Goal: Information Seeking & Learning: Learn about a topic

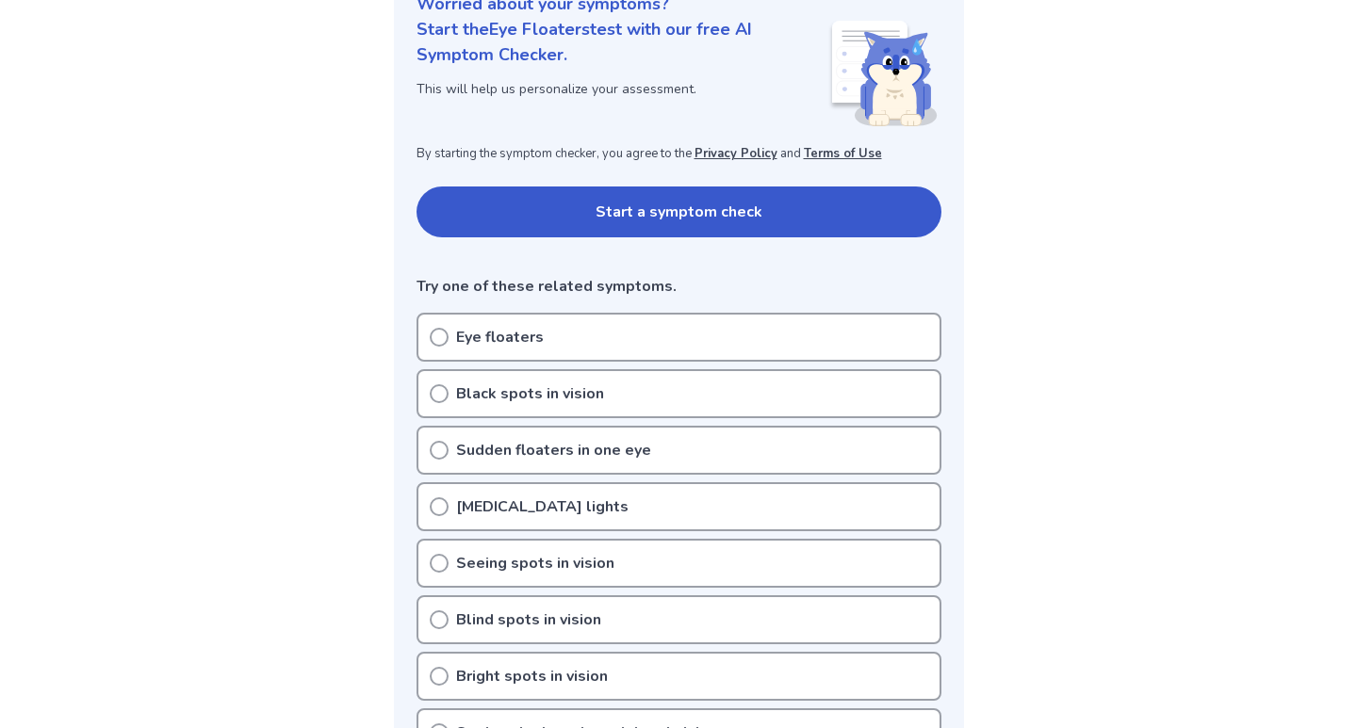
scroll to position [417, 0]
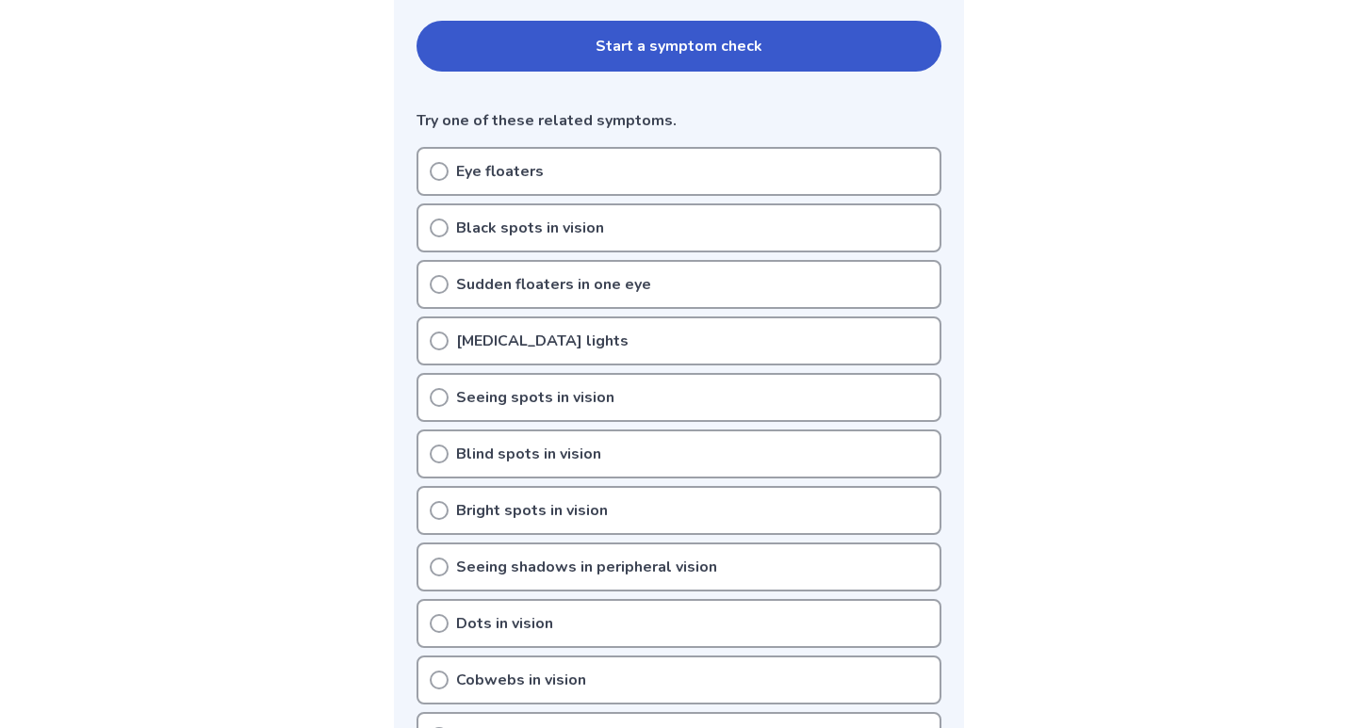
click at [525, 174] on p "Eye floaters" at bounding box center [500, 171] width 88 height 23
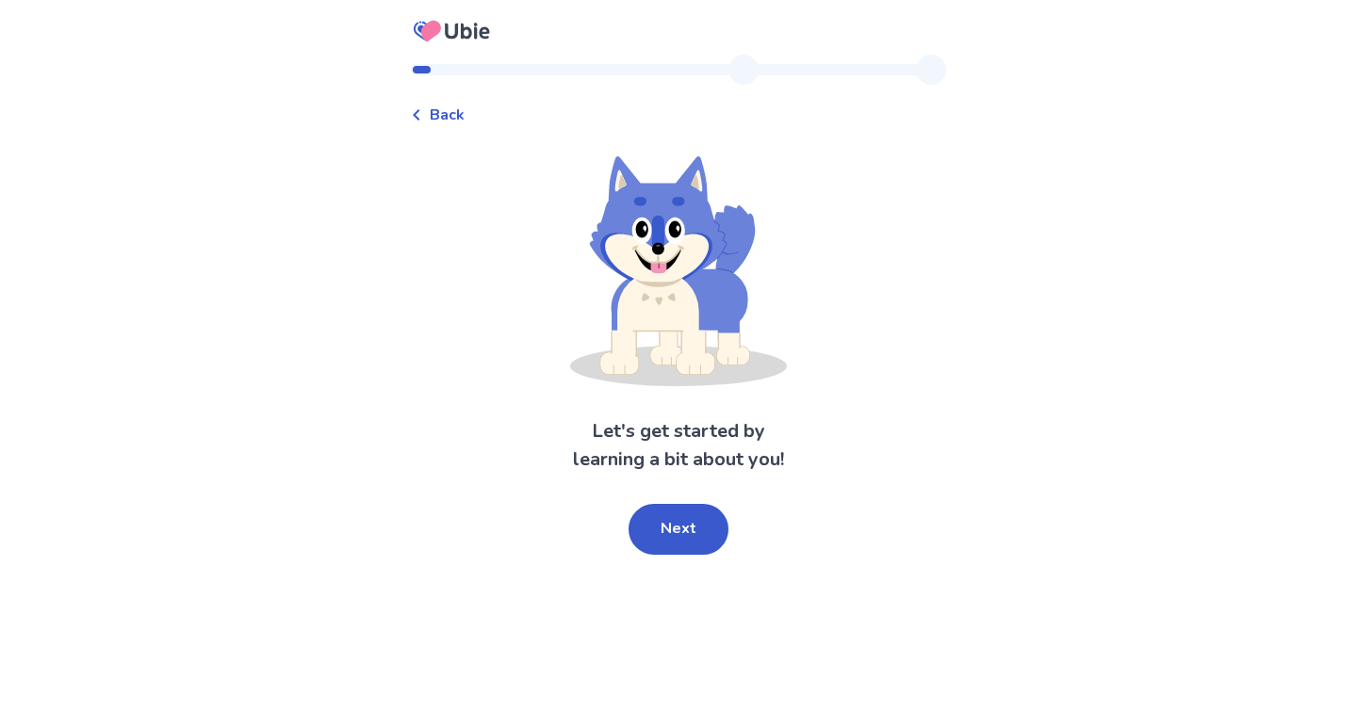
click at [670, 560] on div "Back Let's get started by learning a bit about you! Next" at bounding box center [678, 364] width 1357 height 728
click at [670, 538] on button "Next" at bounding box center [678, 529] width 100 height 51
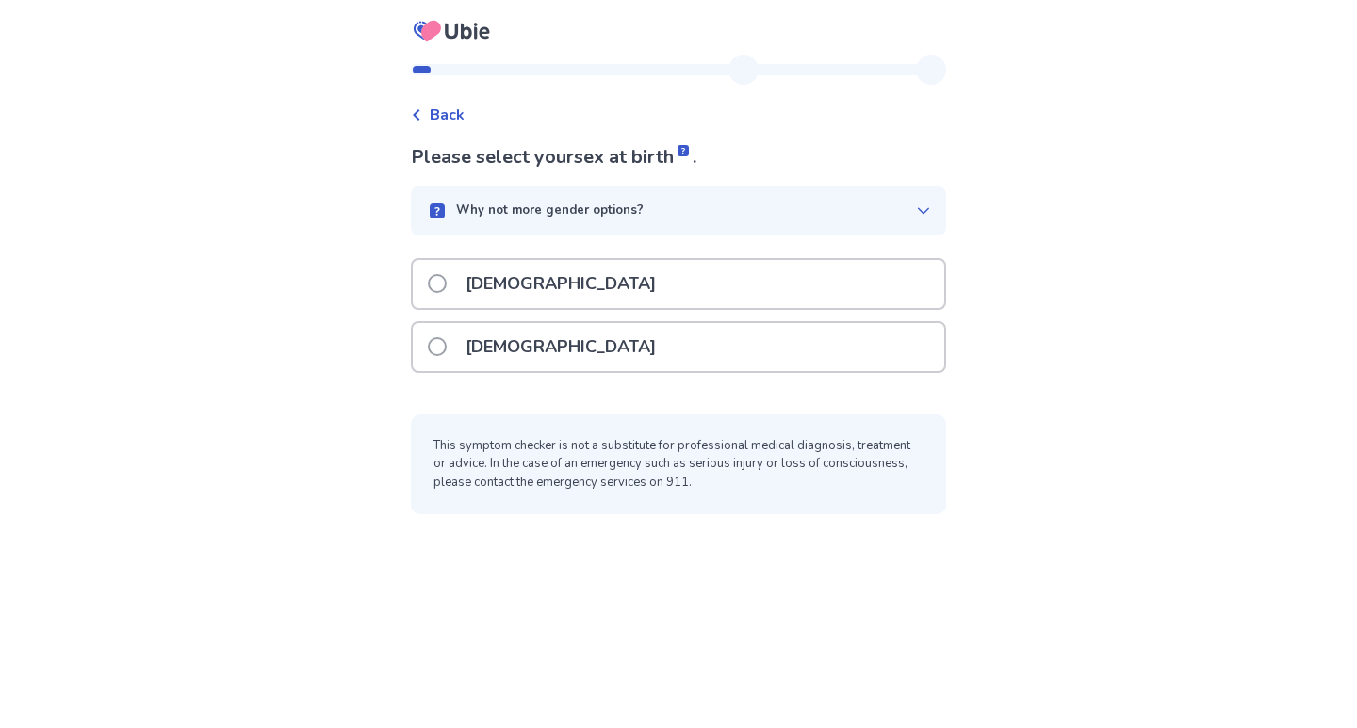
click at [659, 350] on div "[DEMOGRAPHIC_DATA]" at bounding box center [678, 347] width 531 height 48
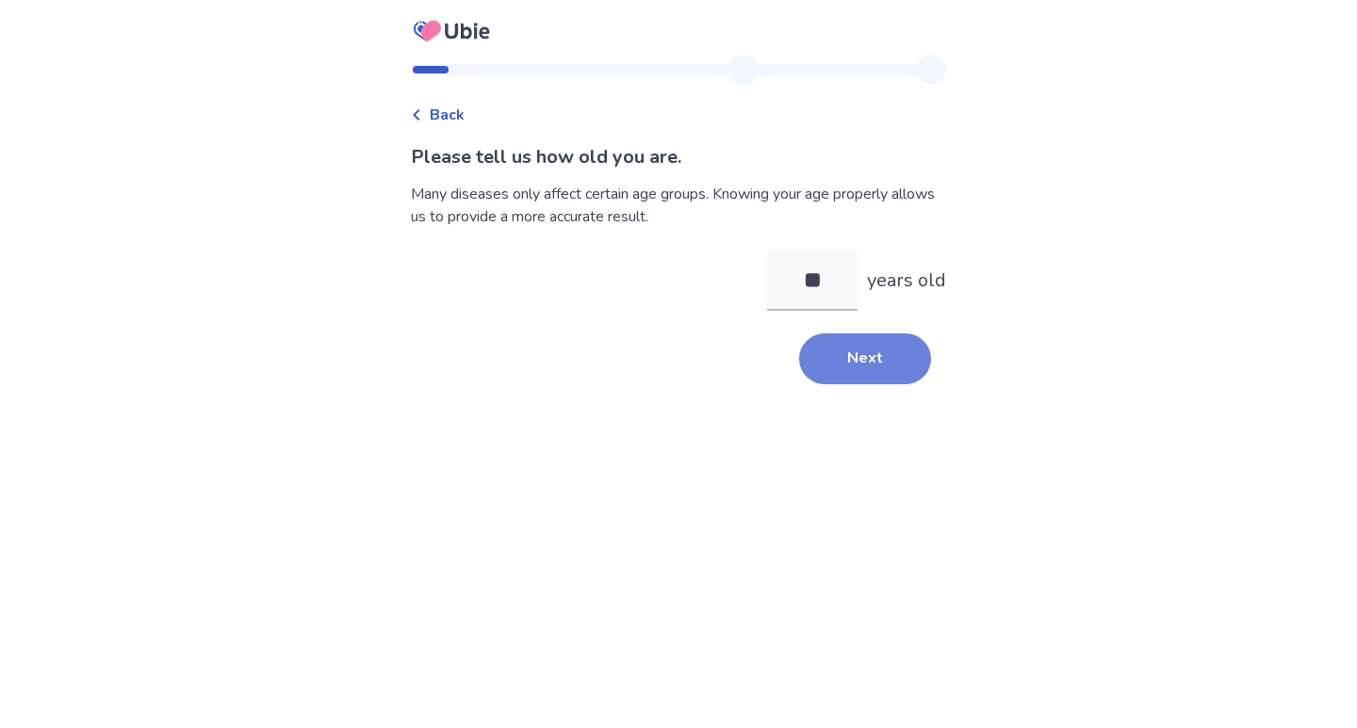
type input "**"
click at [836, 366] on button "Next" at bounding box center [865, 359] width 132 height 51
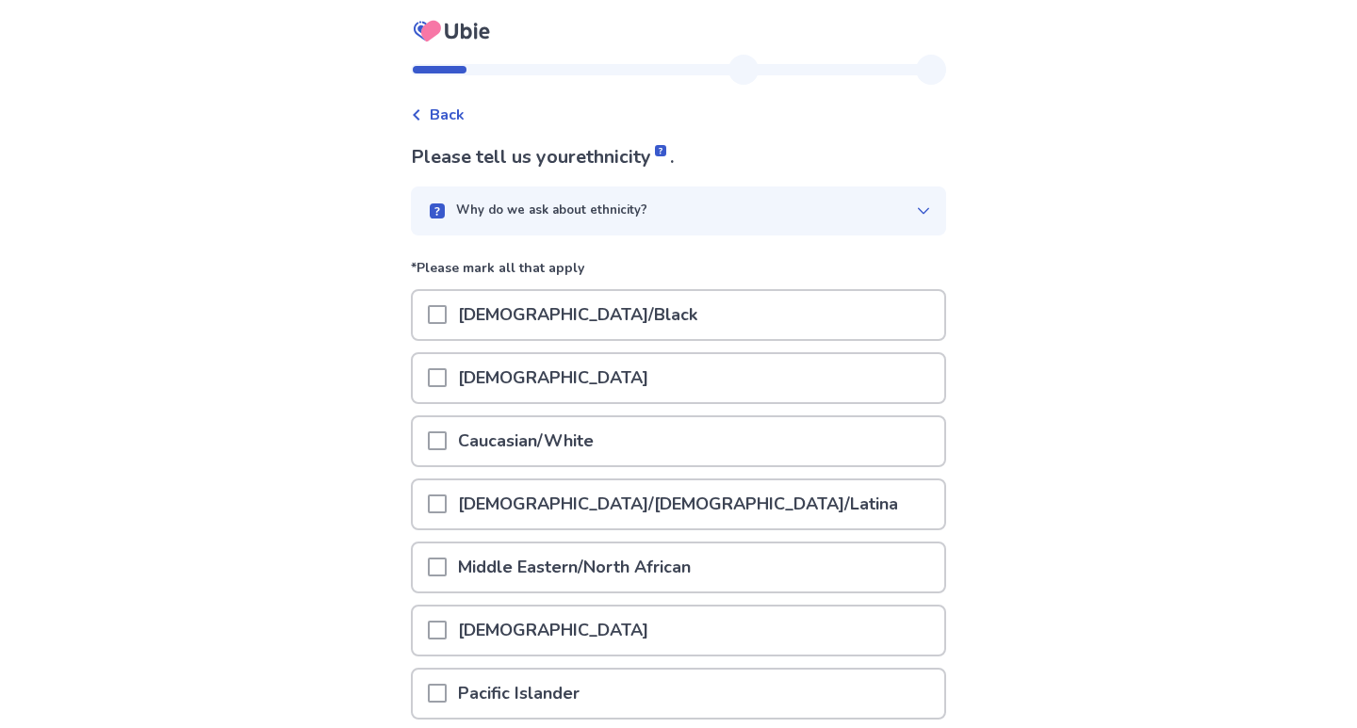
click at [822, 373] on div "[DEMOGRAPHIC_DATA]" at bounding box center [678, 378] width 531 height 48
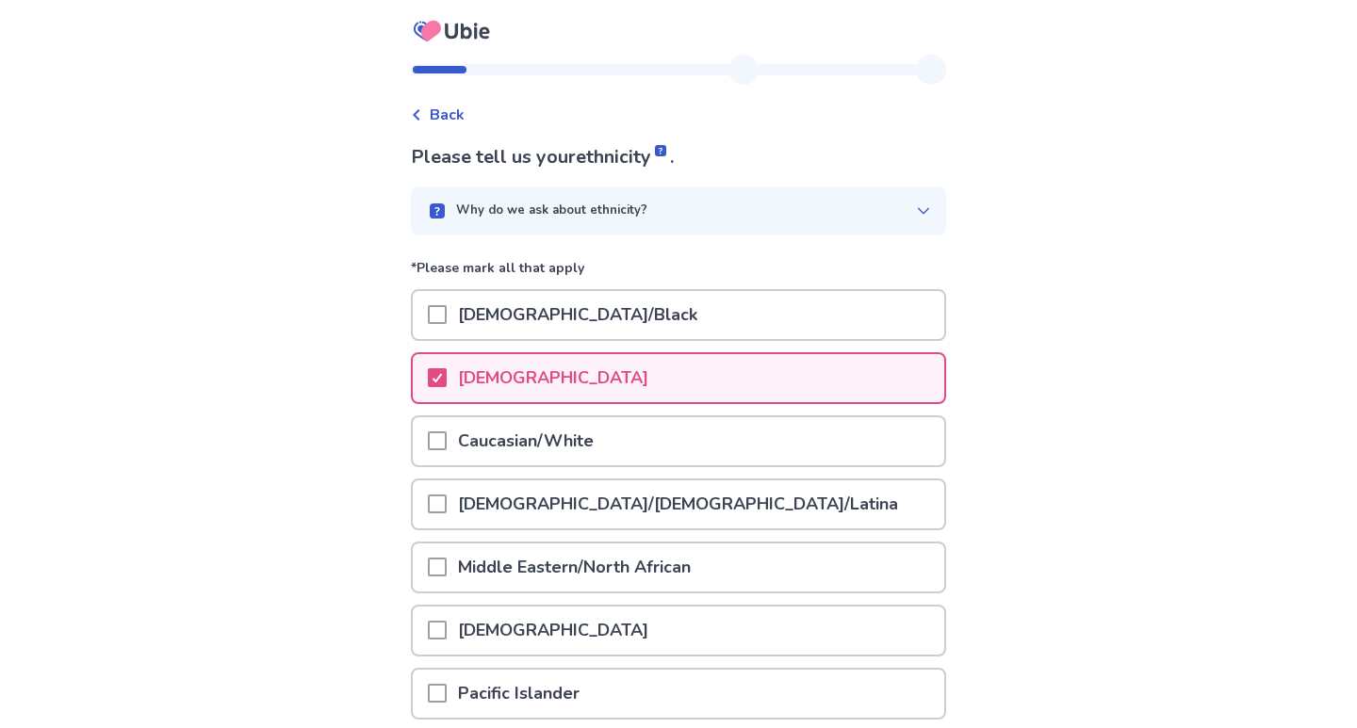
scroll to position [221, 0]
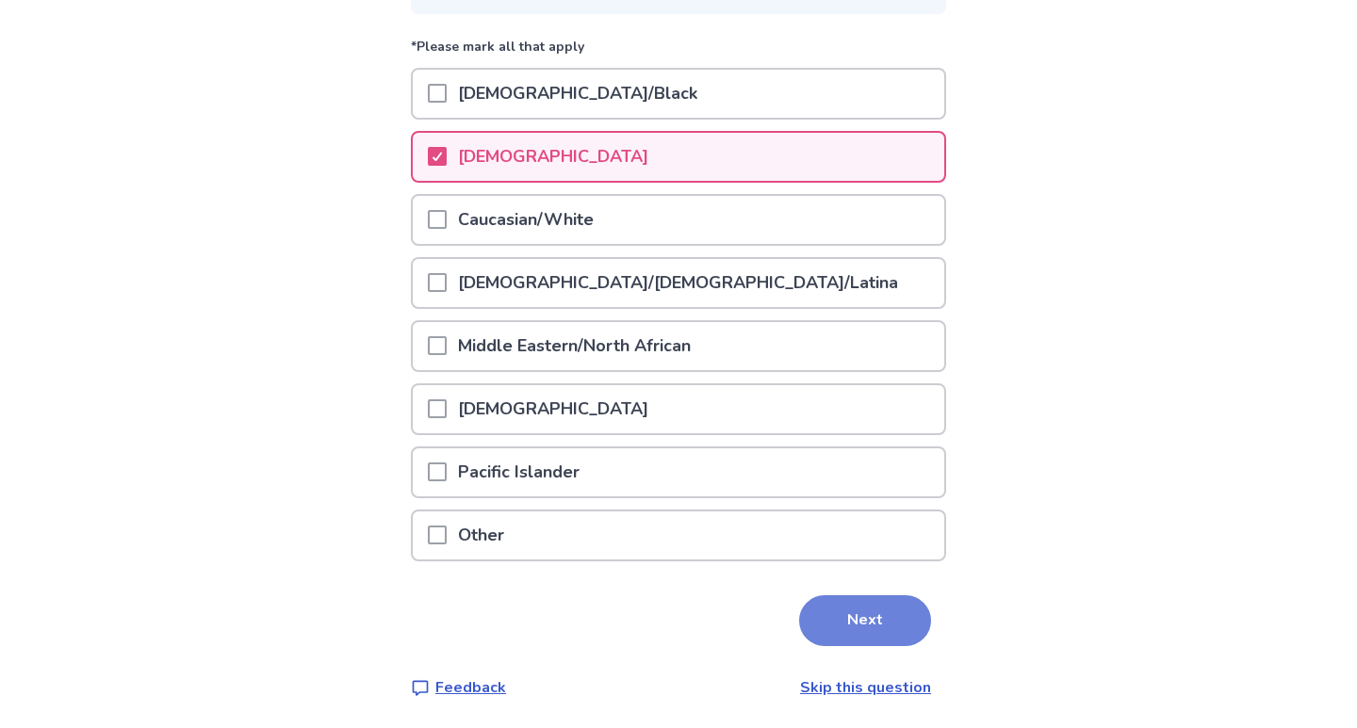
click at [823, 633] on button "Next" at bounding box center [865, 620] width 132 height 51
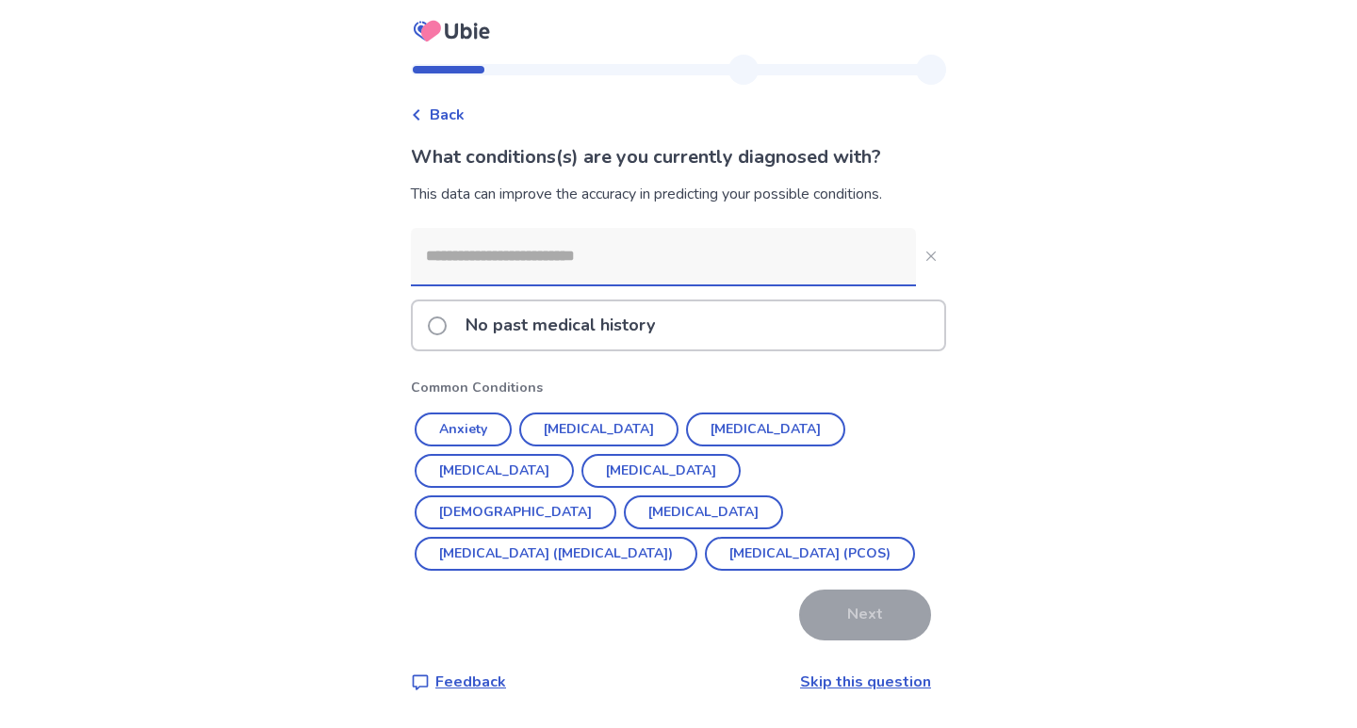
click at [666, 320] on p "No past medical history" at bounding box center [560, 325] width 212 height 48
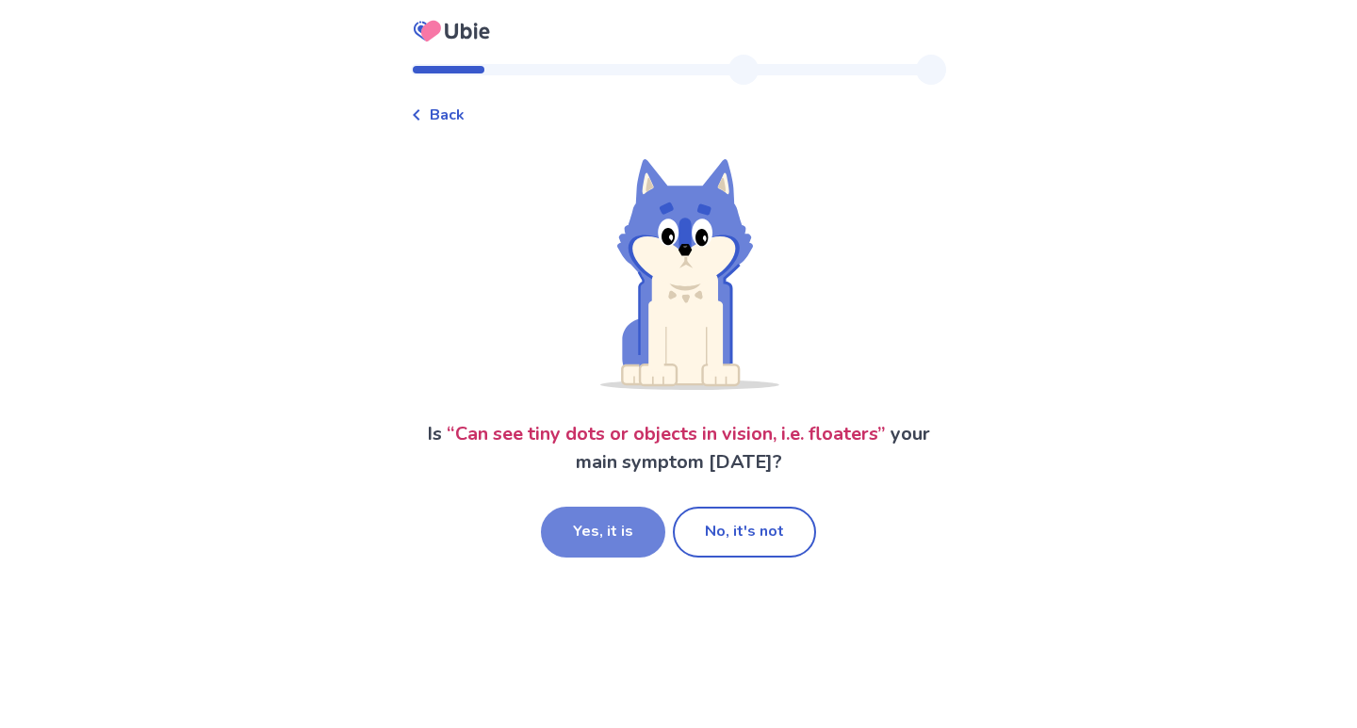
click at [652, 518] on button "Yes, it is" at bounding box center [603, 532] width 124 height 51
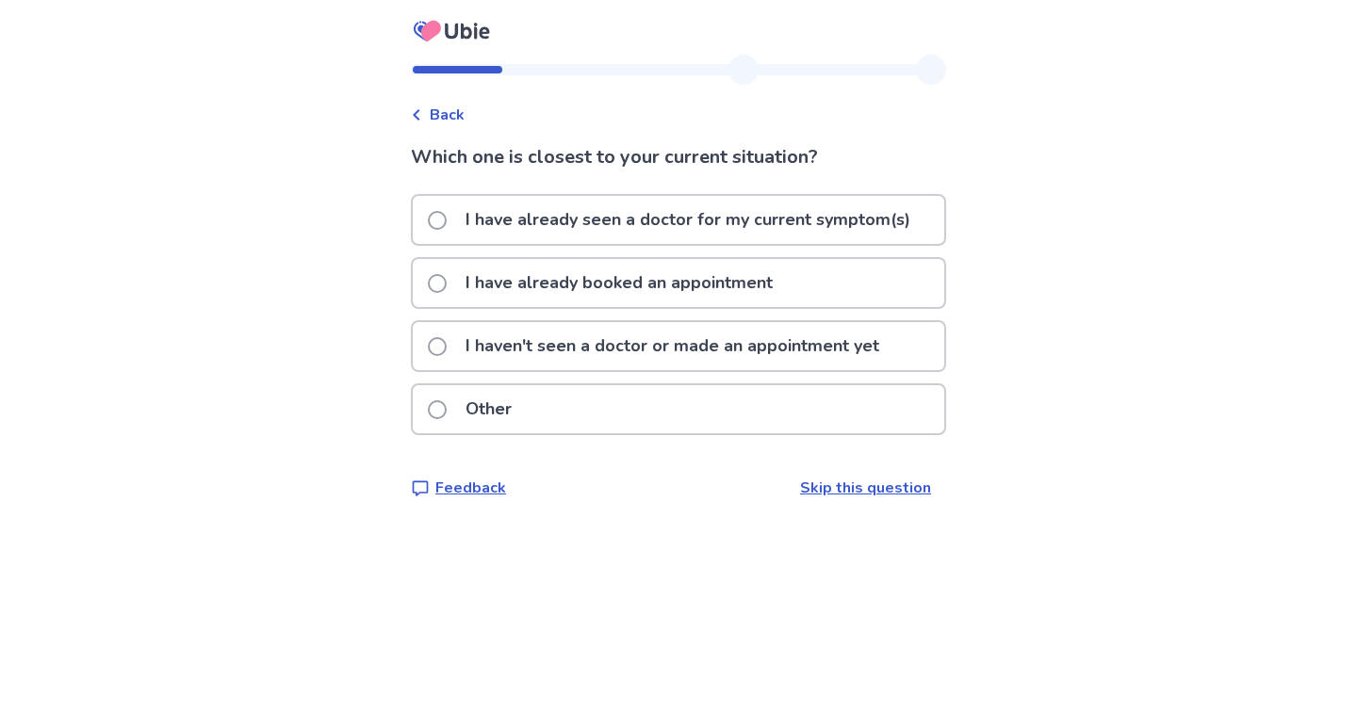
click at [646, 403] on div "Other" at bounding box center [678, 409] width 531 height 48
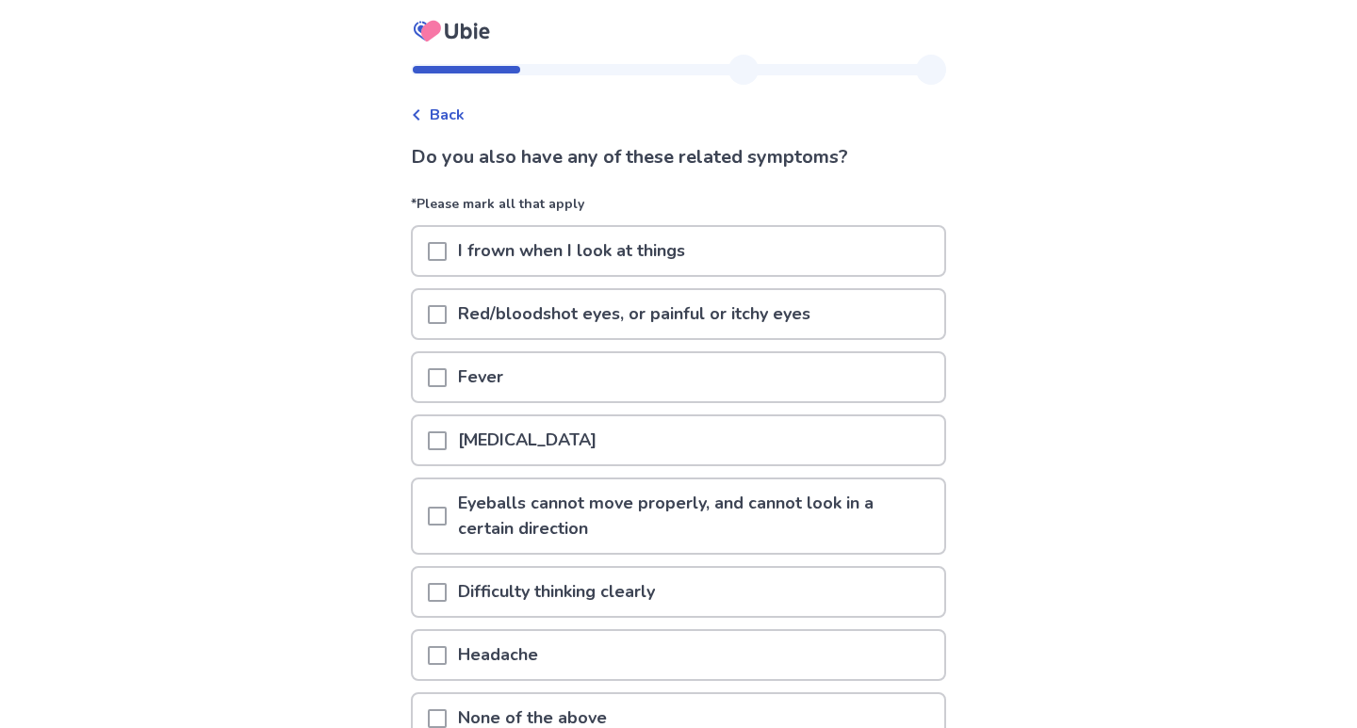
click at [741, 445] on div "[MEDICAL_DATA]" at bounding box center [678, 440] width 531 height 48
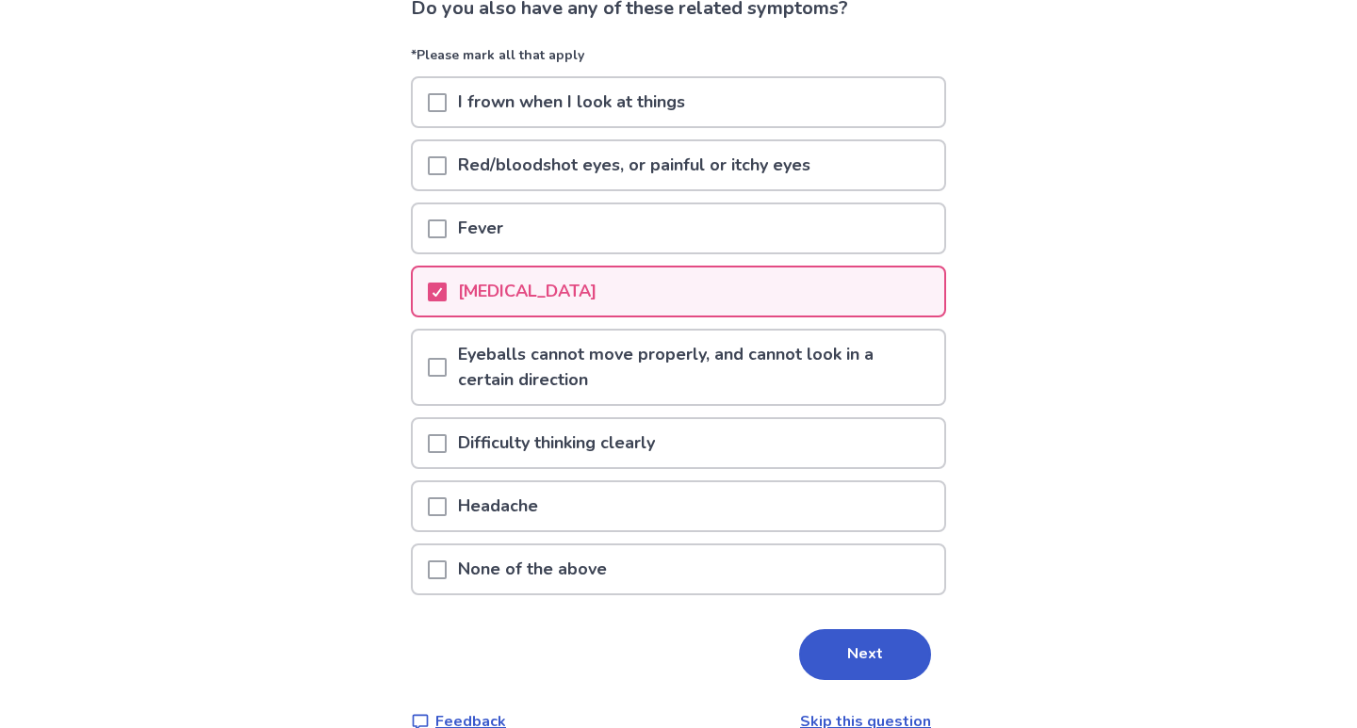
scroll to position [155, 0]
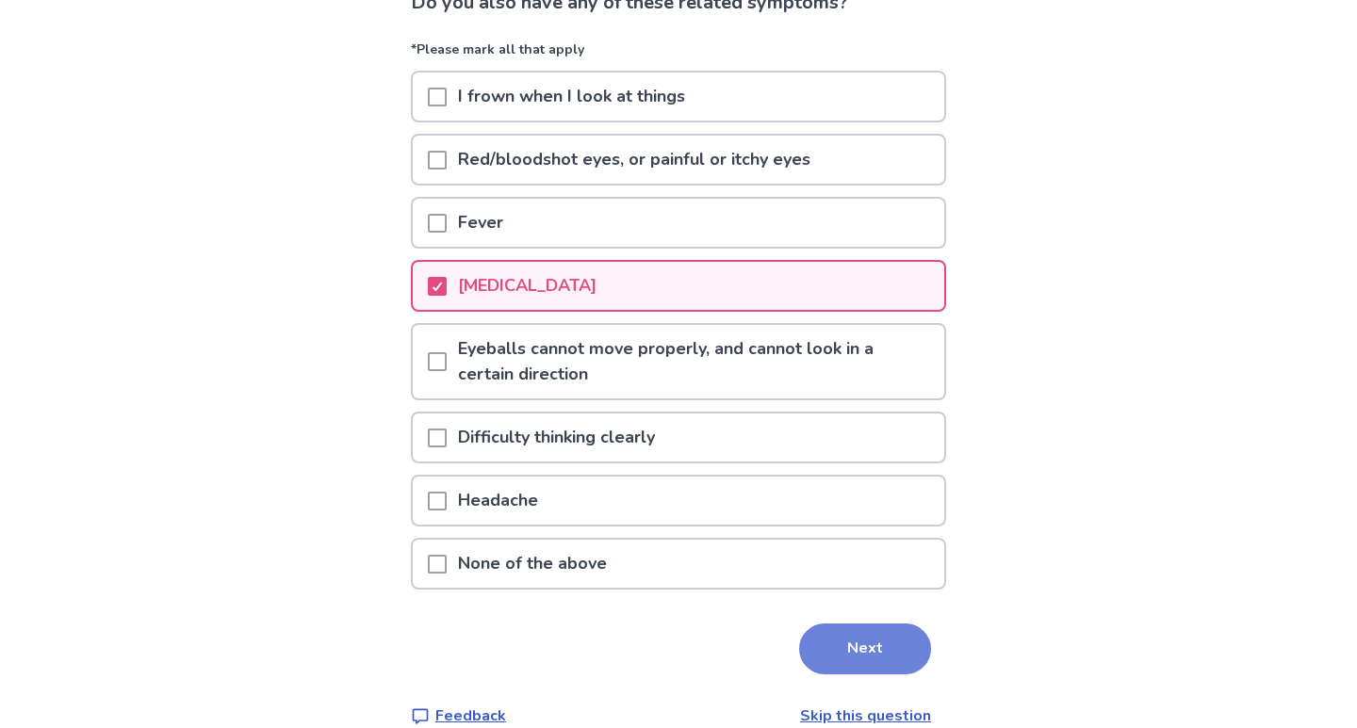
click at [842, 649] on button "Next" at bounding box center [865, 649] width 132 height 51
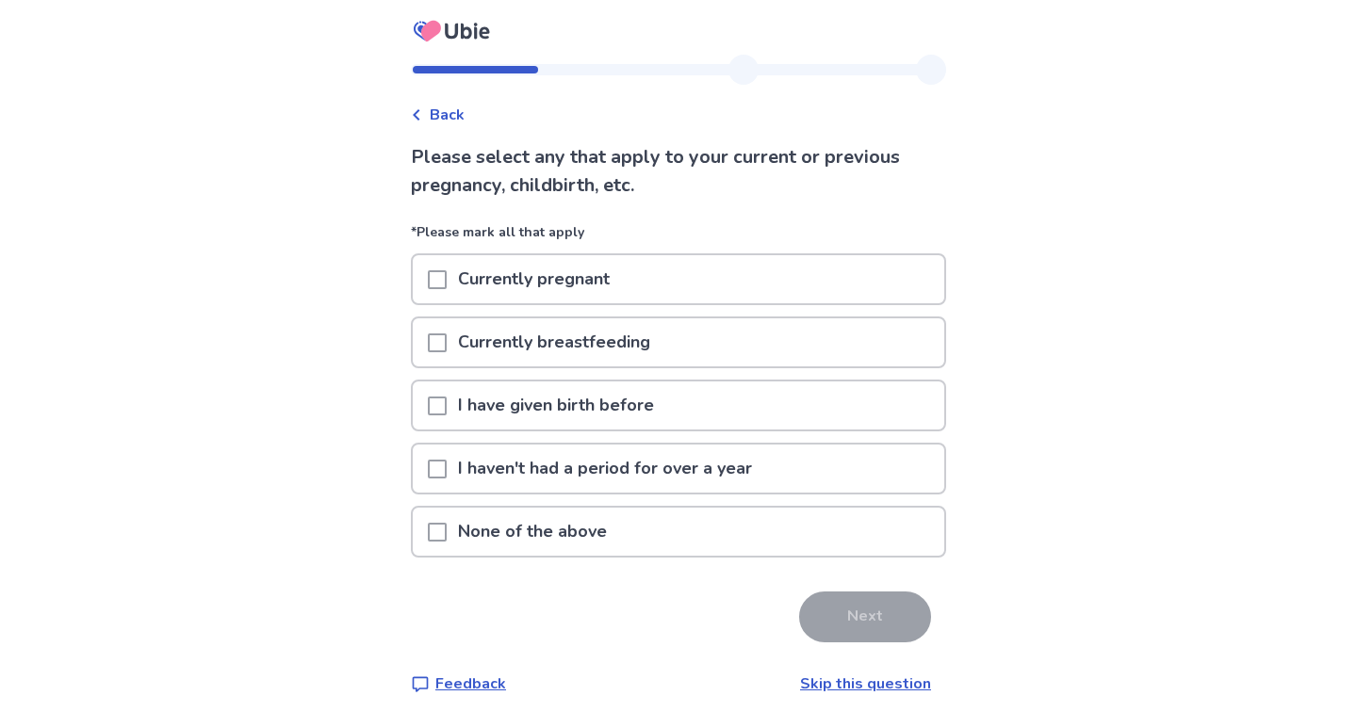
click at [698, 532] on div "None of the above" at bounding box center [678, 532] width 531 height 48
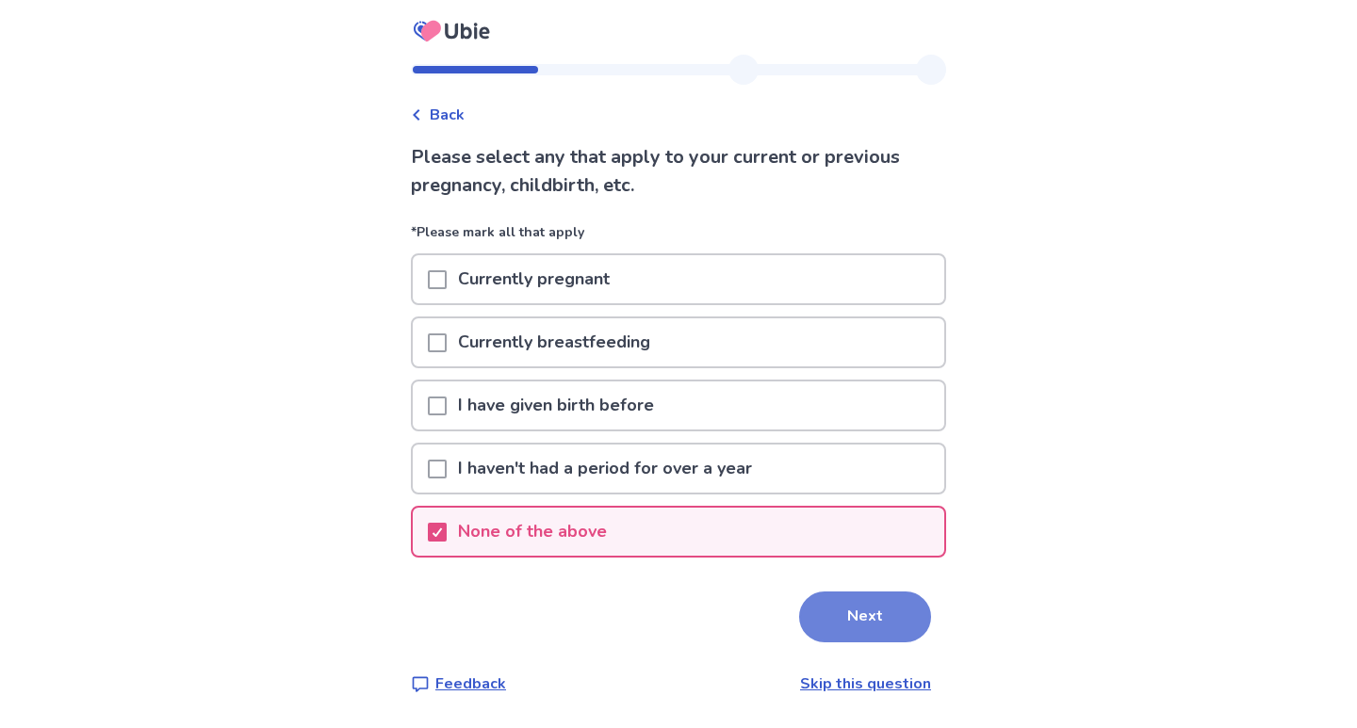
click at [838, 621] on button "Next" at bounding box center [865, 617] width 132 height 51
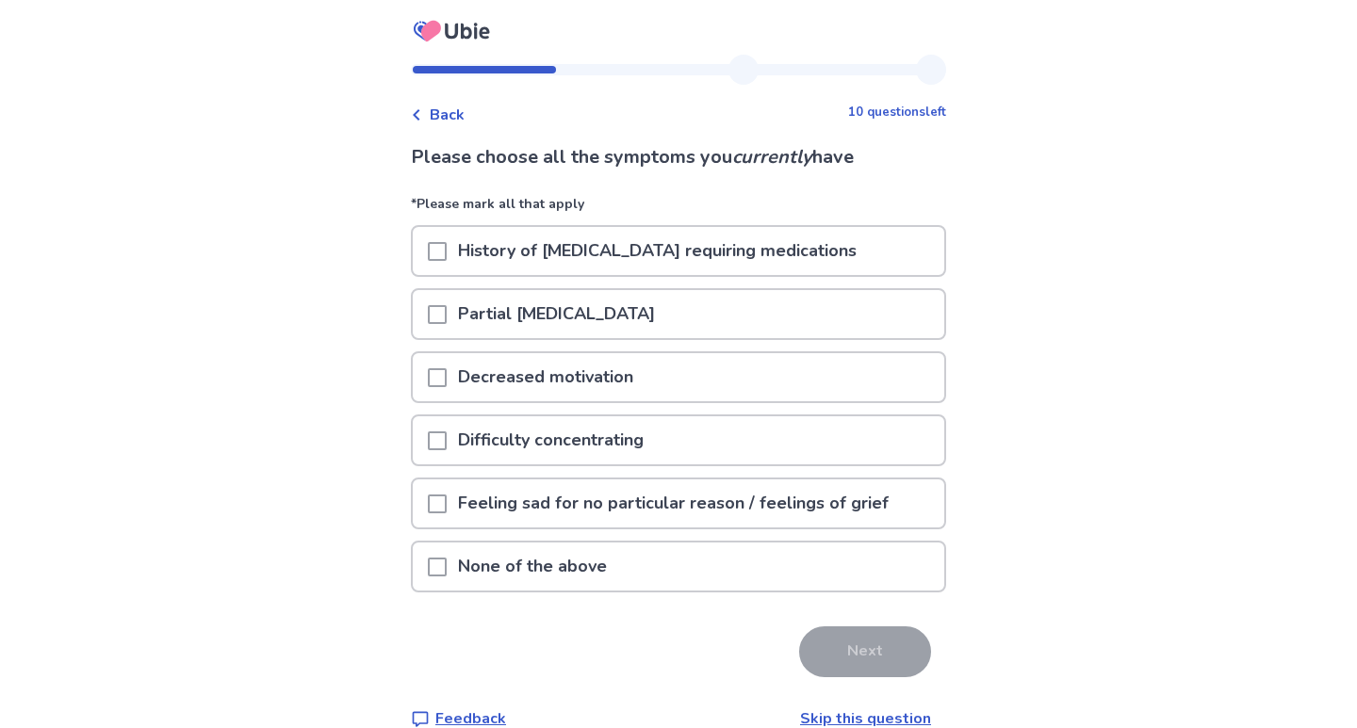
click at [791, 551] on div "None of the above" at bounding box center [678, 567] width 531 height 48
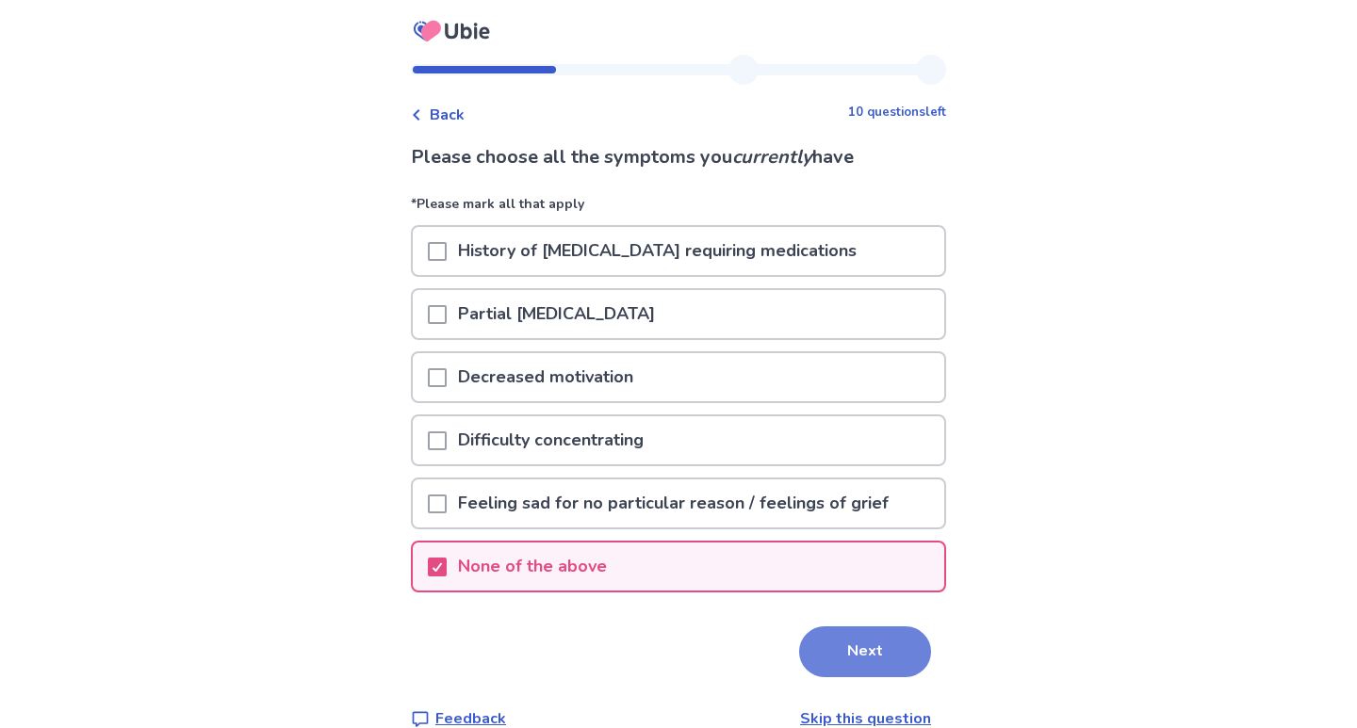
click at [851, 639] on button "Next" at bounding box center [865, 652] width 132 height 51
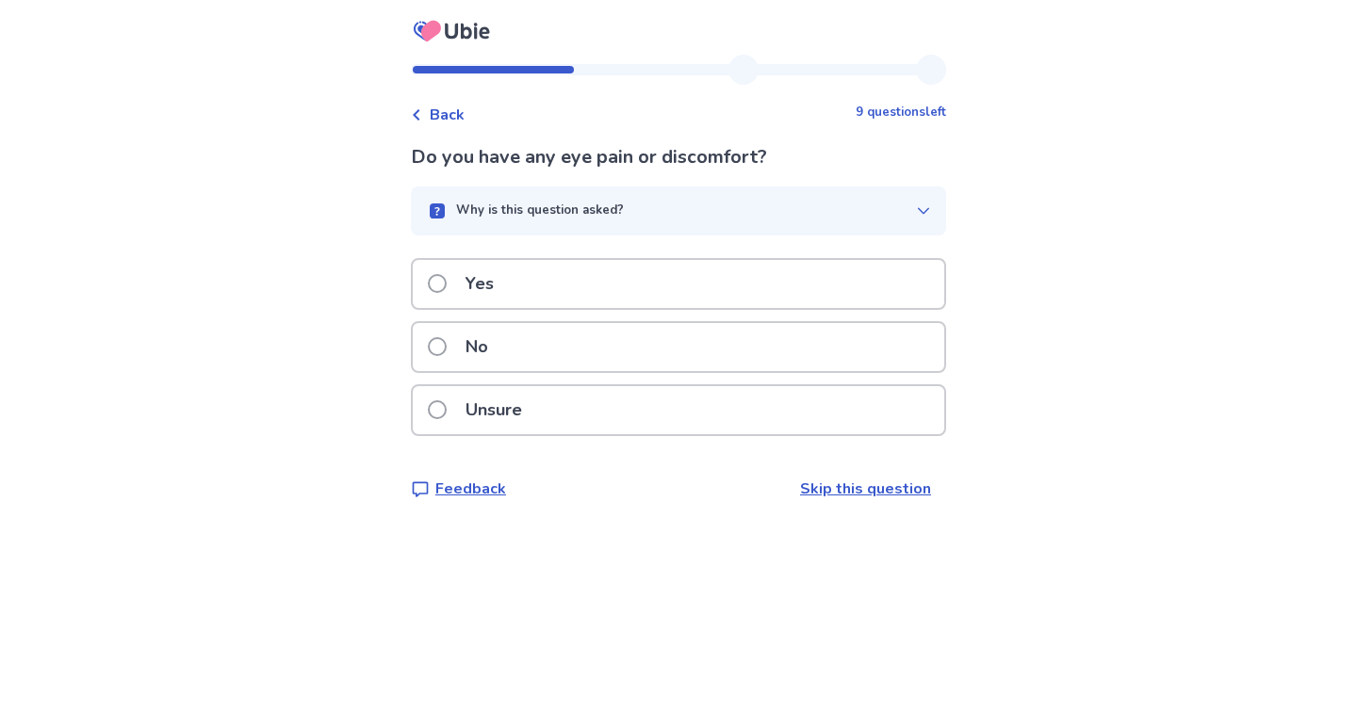
click at [721, 365] on div "No" at bounding box center [678, 347] width 531 height 48
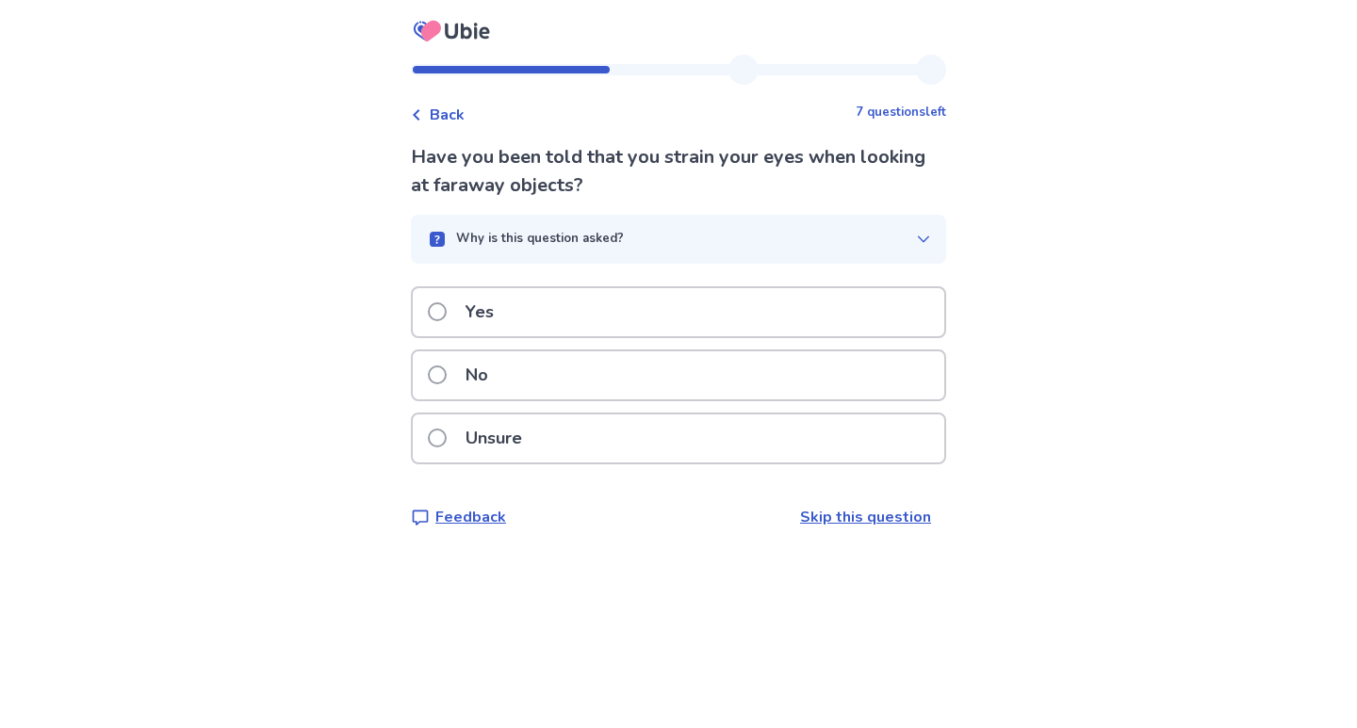
click at [721, 366] on div "No" at bounding box center [678, 375] width 531 height 48
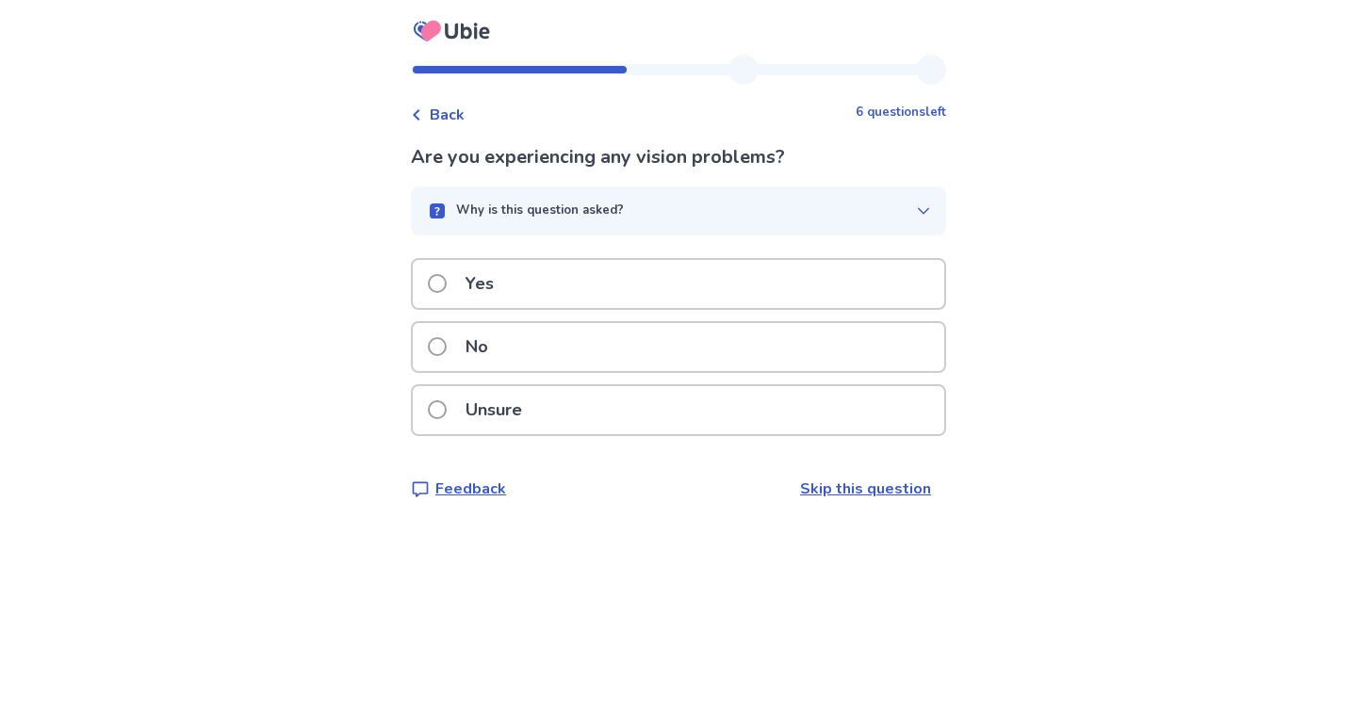
click at [705, 292] on div "Yes" at bounding box center [678, 284] width 531 height 48
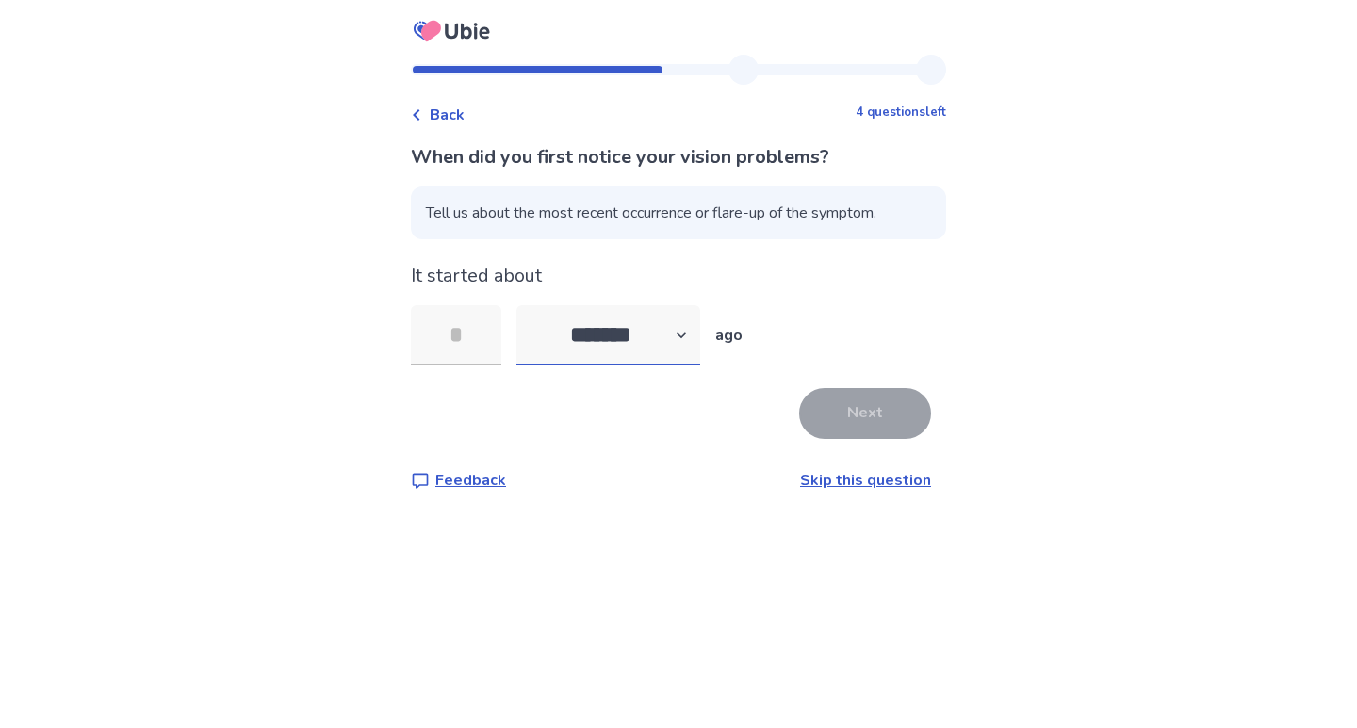
click at [581, 338] on select "******* ****** ******* ******** *******" at bounding box center [608, 335] width 184 height 60
select select "*"
click at [468, 330] on input "tel" at bounding box center [456, 335] width 90 height 60
type input "*"
click at [824, 414] on button "Next" at bounding box center [865, 413] width 132 height 51
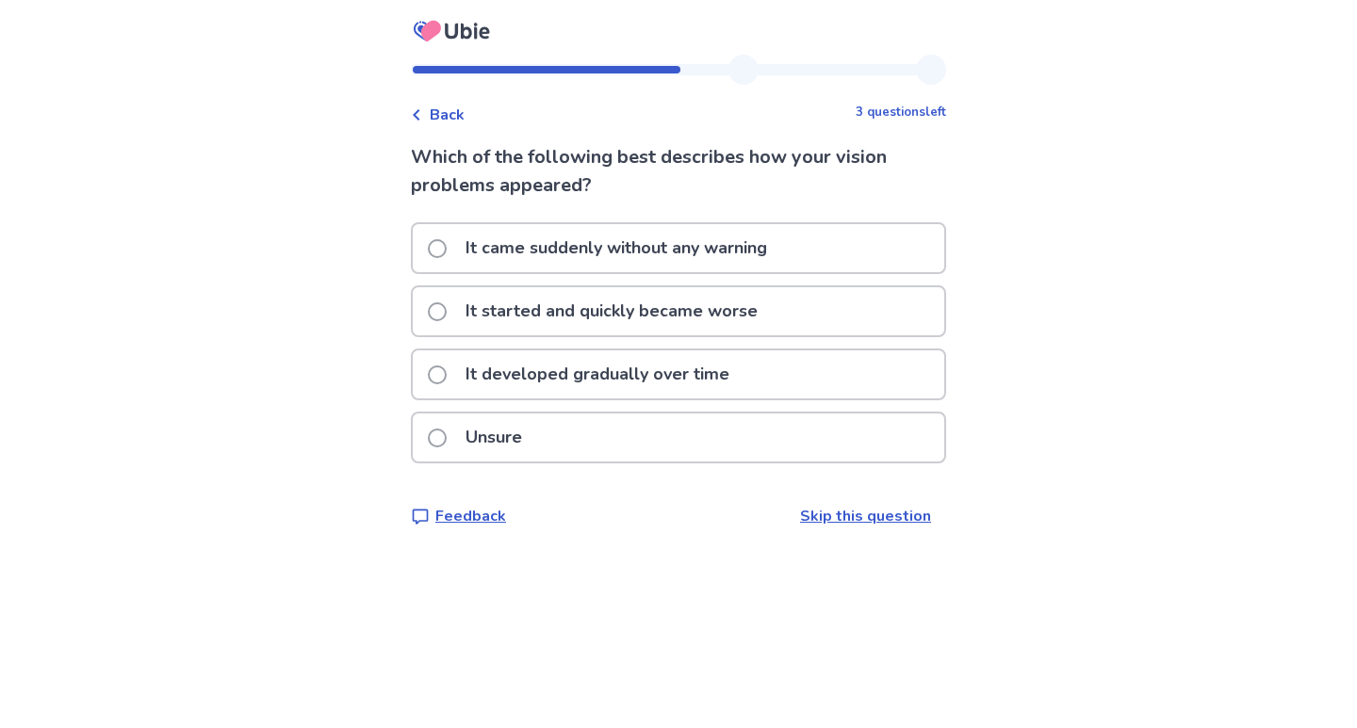
click at [724, 239] on p "It came suddenly without any warning" at bounding box center [616, 248] width 324 height 48
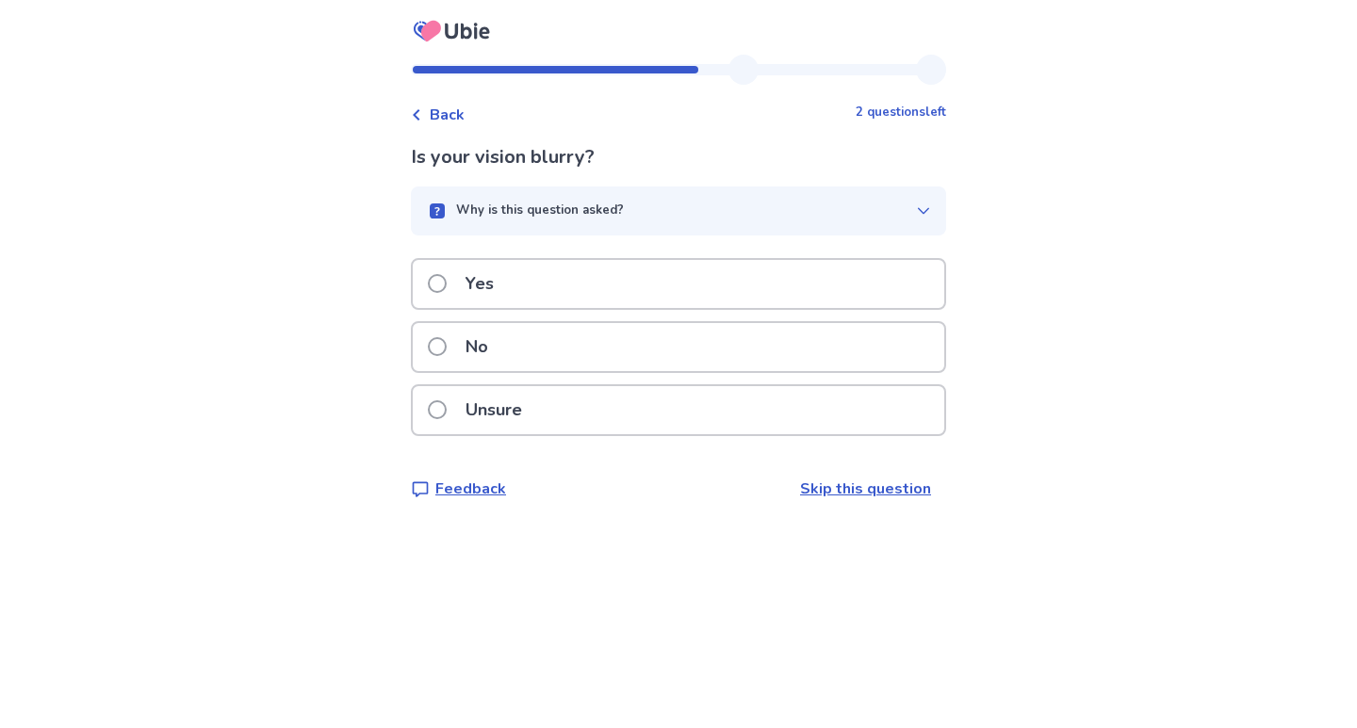
click at [712, 274] on div "Yes" at bounding box center [678, 284] width 531 height 48
click at [695, 357] on div "No" at bounding box center [678, 347] width 531 height 48
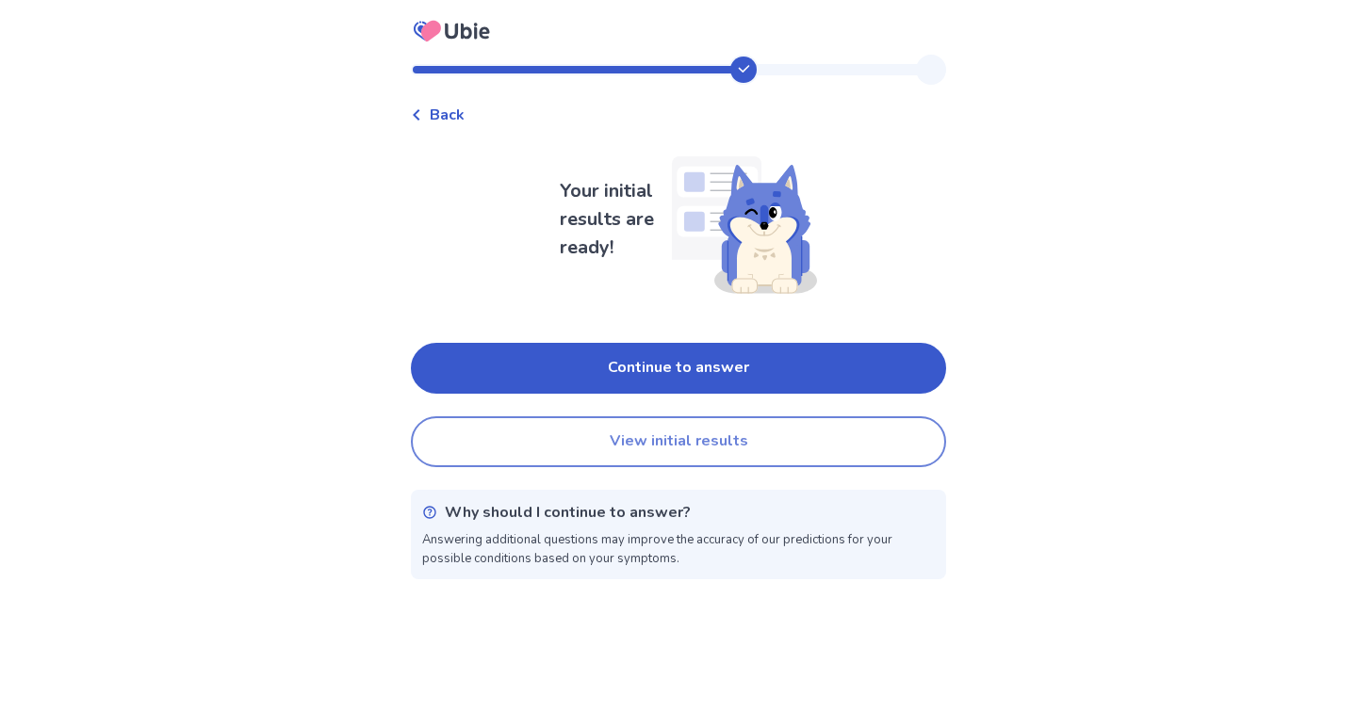
click at [731, 440] on button "View initial results" at bounding box center [678, 441] width 535 height 51
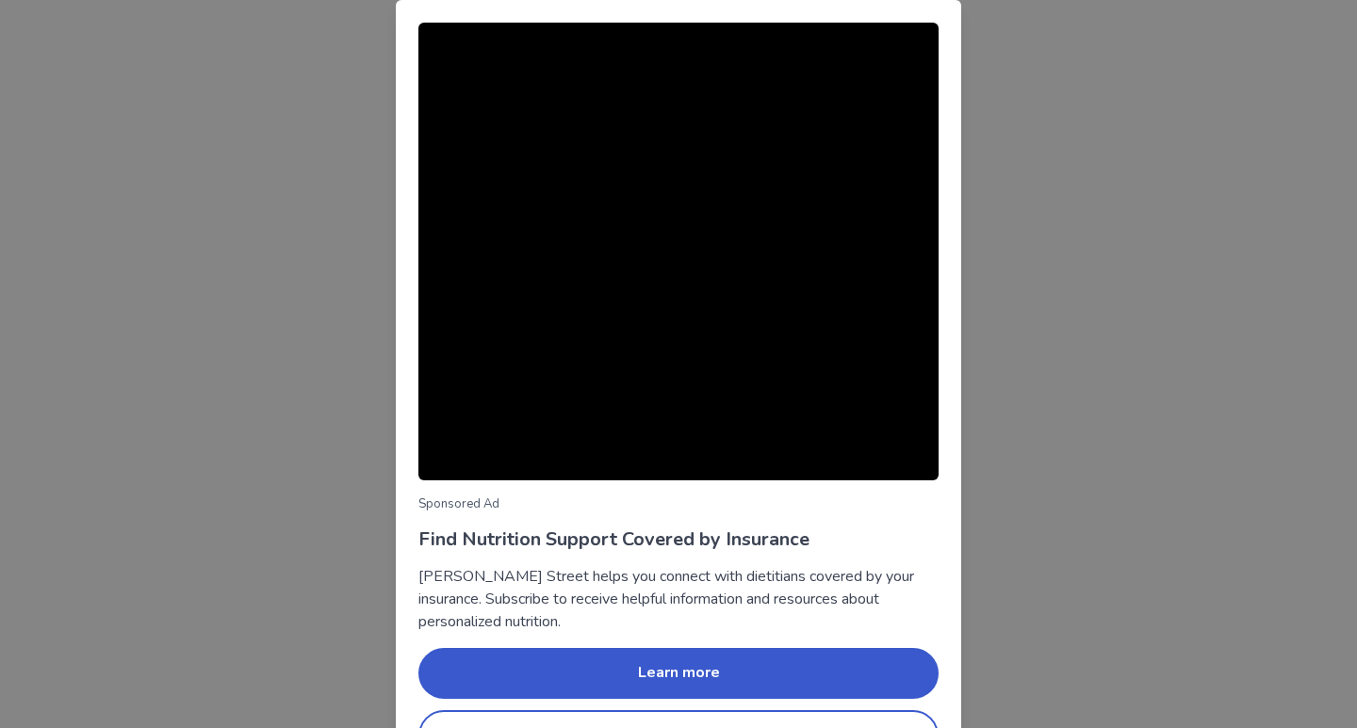
scroll to position [56, 0]
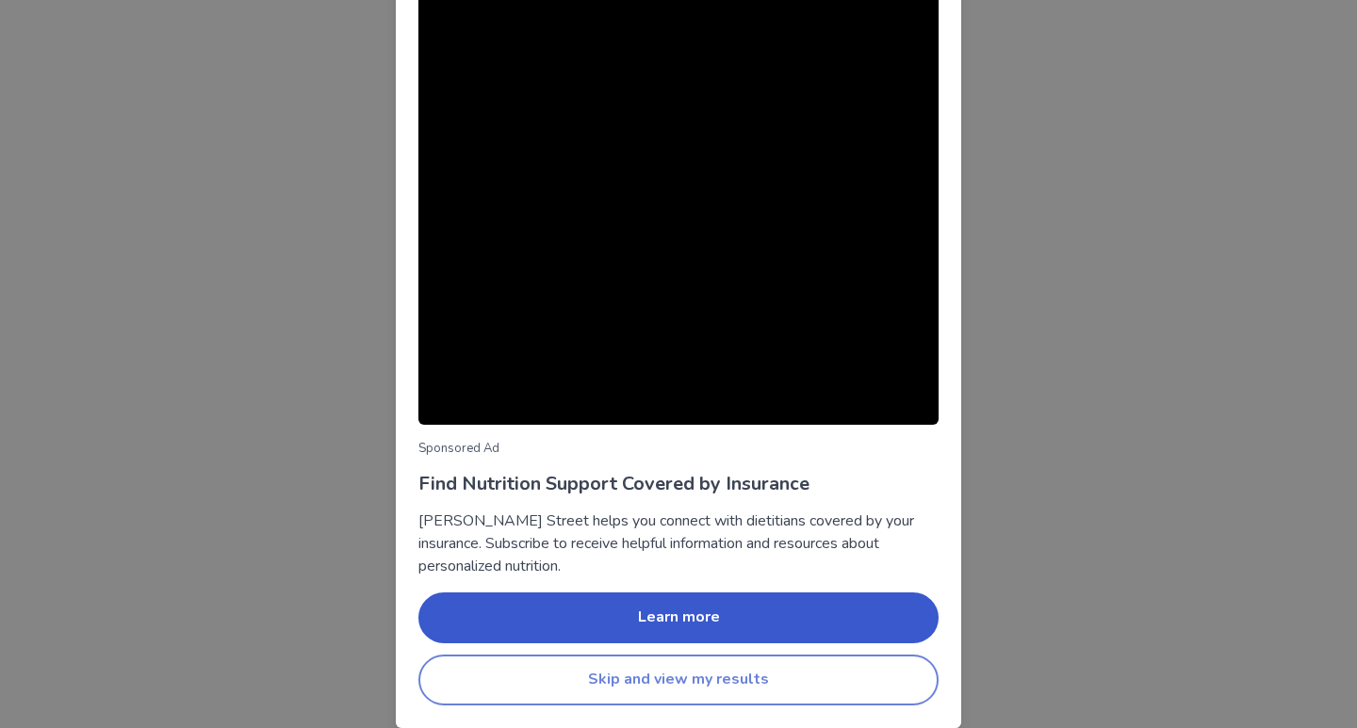
click at [731, 691] on button "Skip and view my results" at bounding box center [678, 680] width 520 height 51
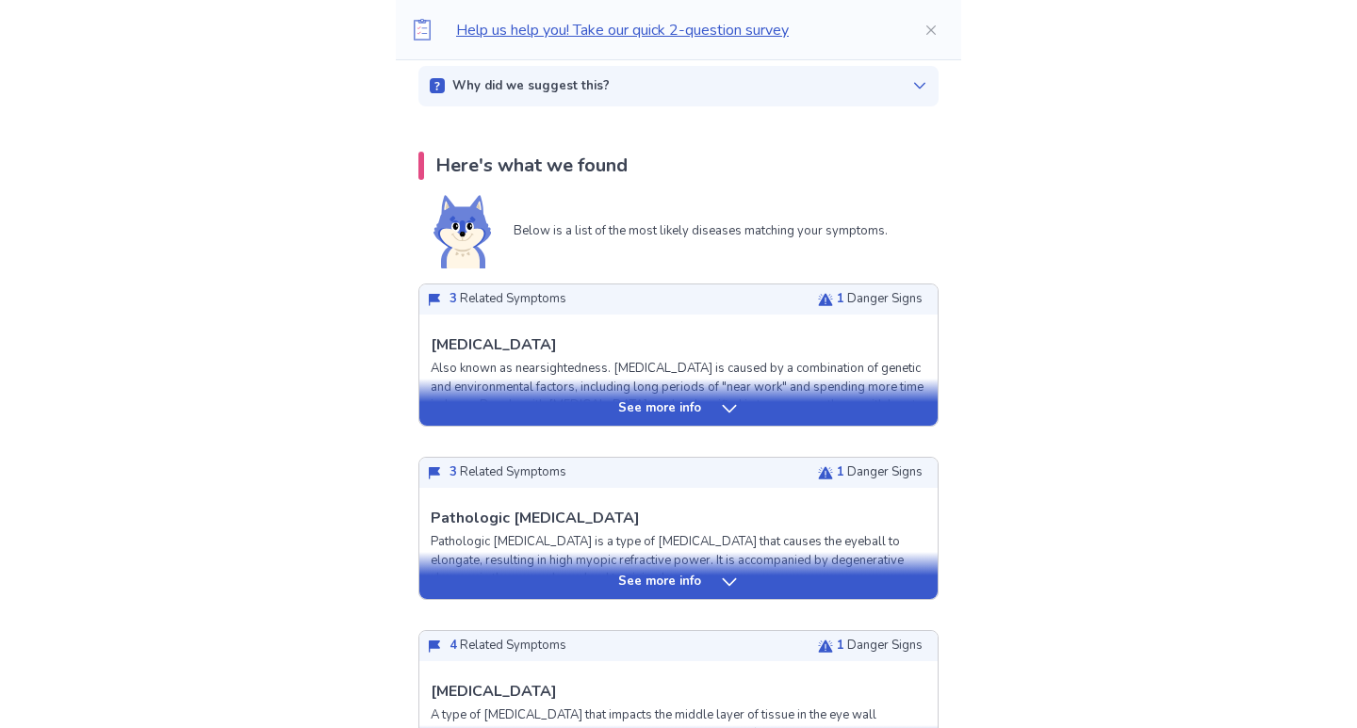
scroll to position [330, 0]
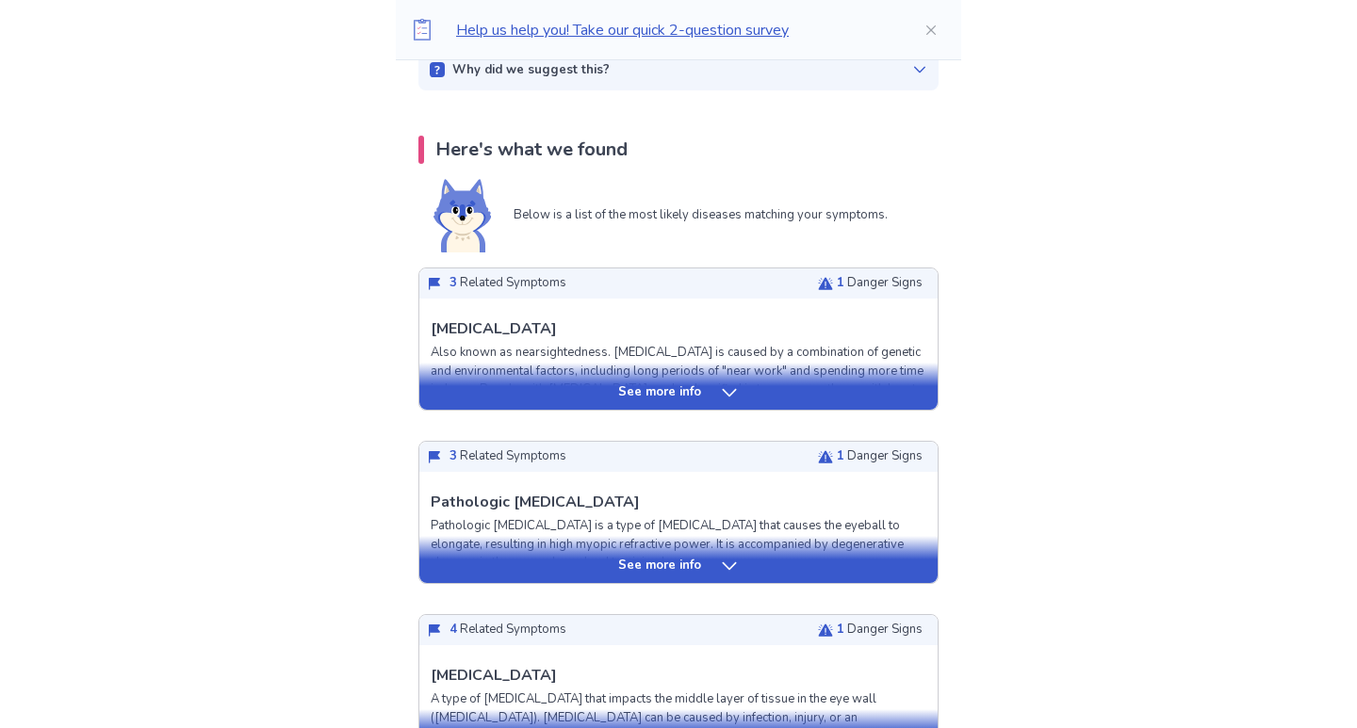
click at [688, 386] on p "See more info" at bounding box center [659, 392] width 83 height 19
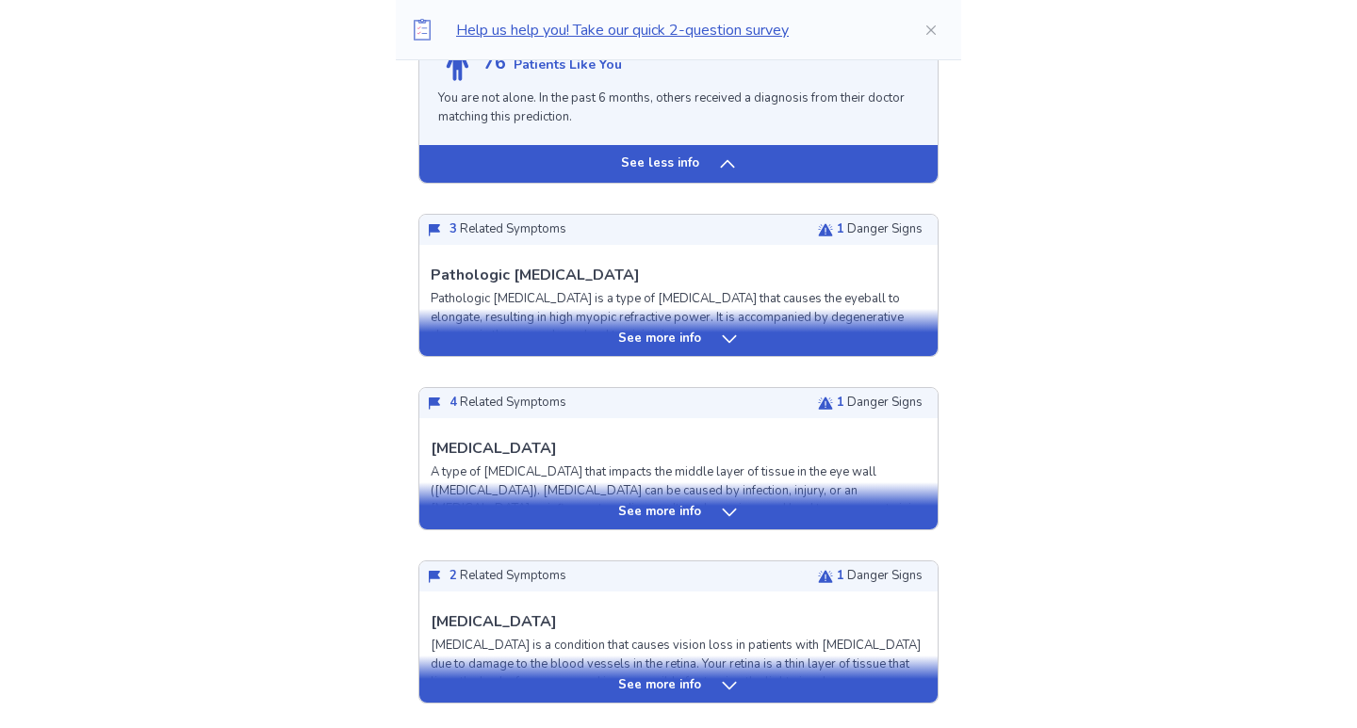
scroll to position [1951, 0]
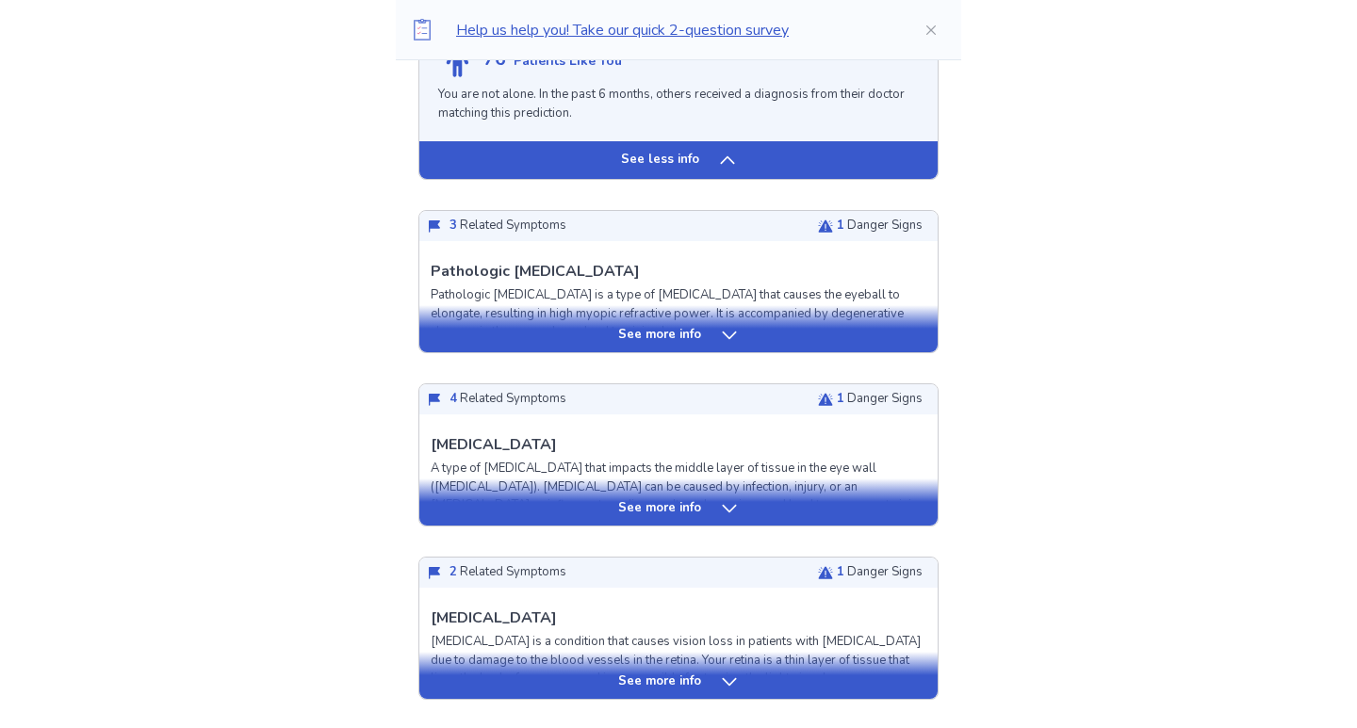
click at [720, 326] on icon at bounding box center [729, 335] width 19 height 19
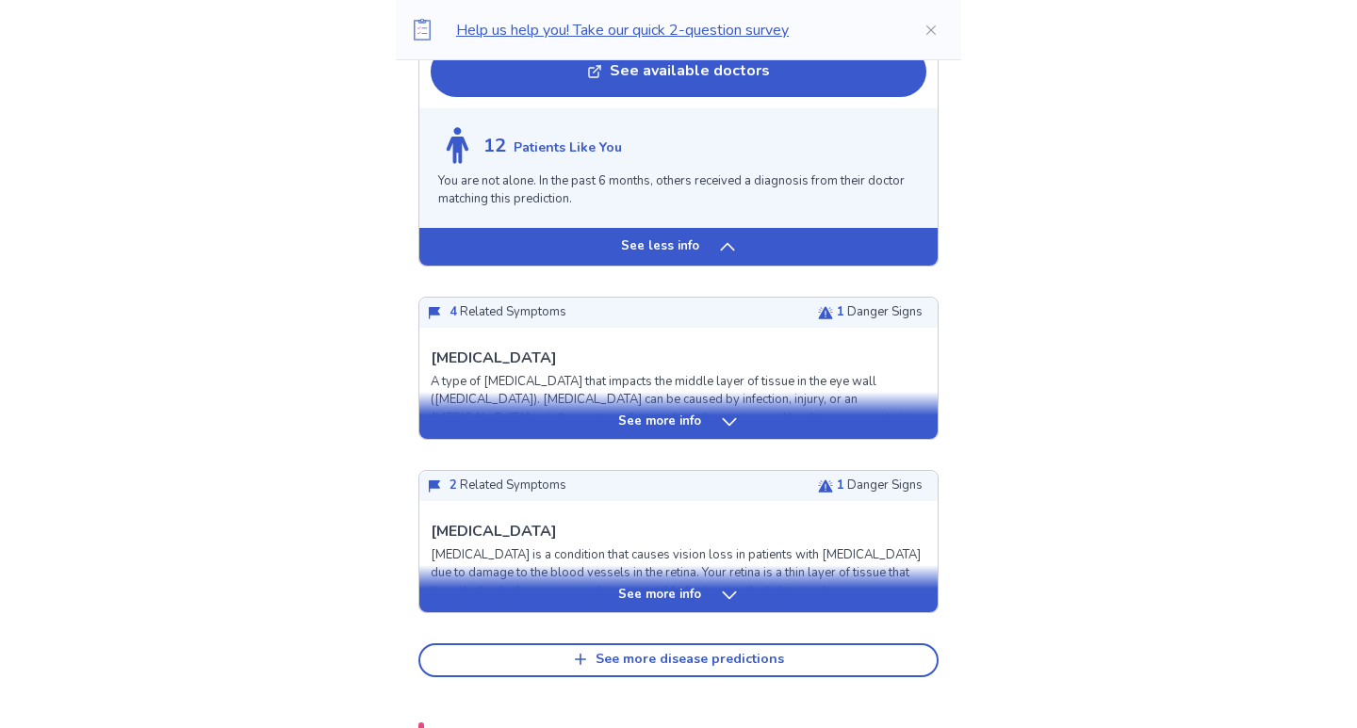
scroll to position [3390, 0]
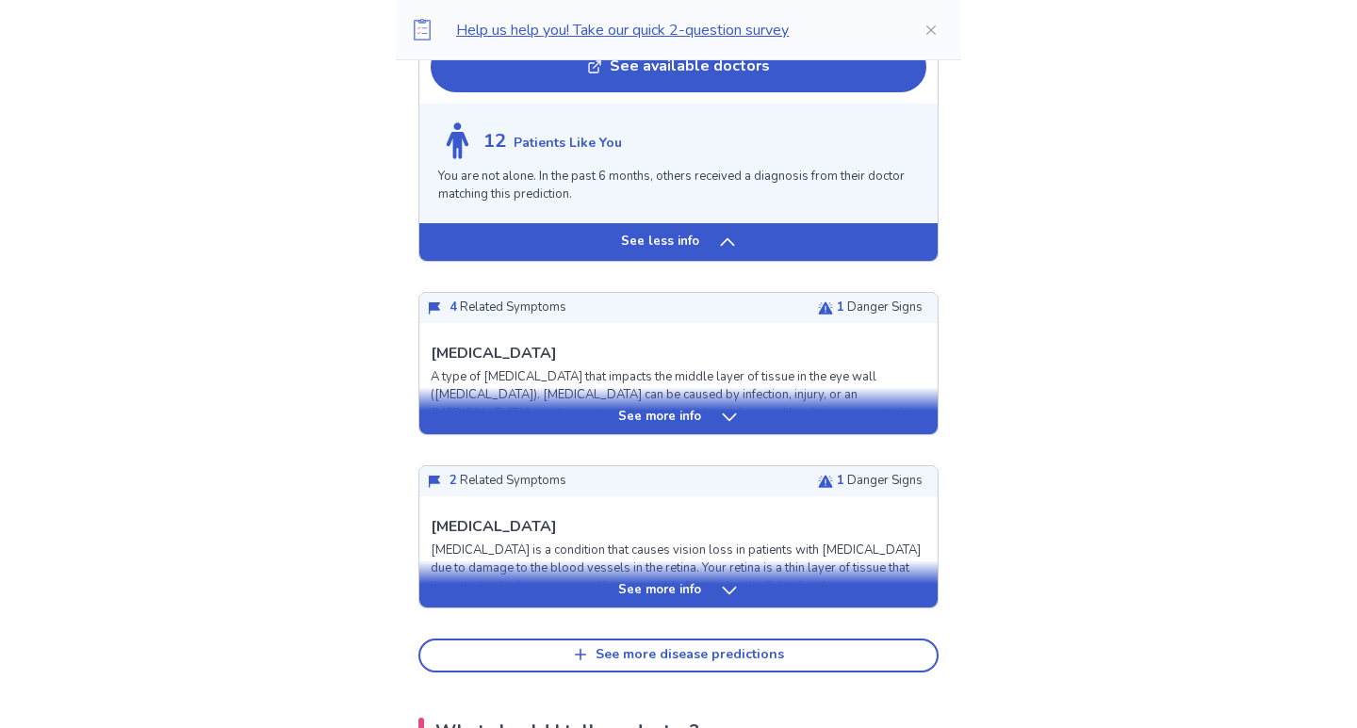
click at [728, 387] on div "See more info" at bounding box center [678, 410] width 518 height 47
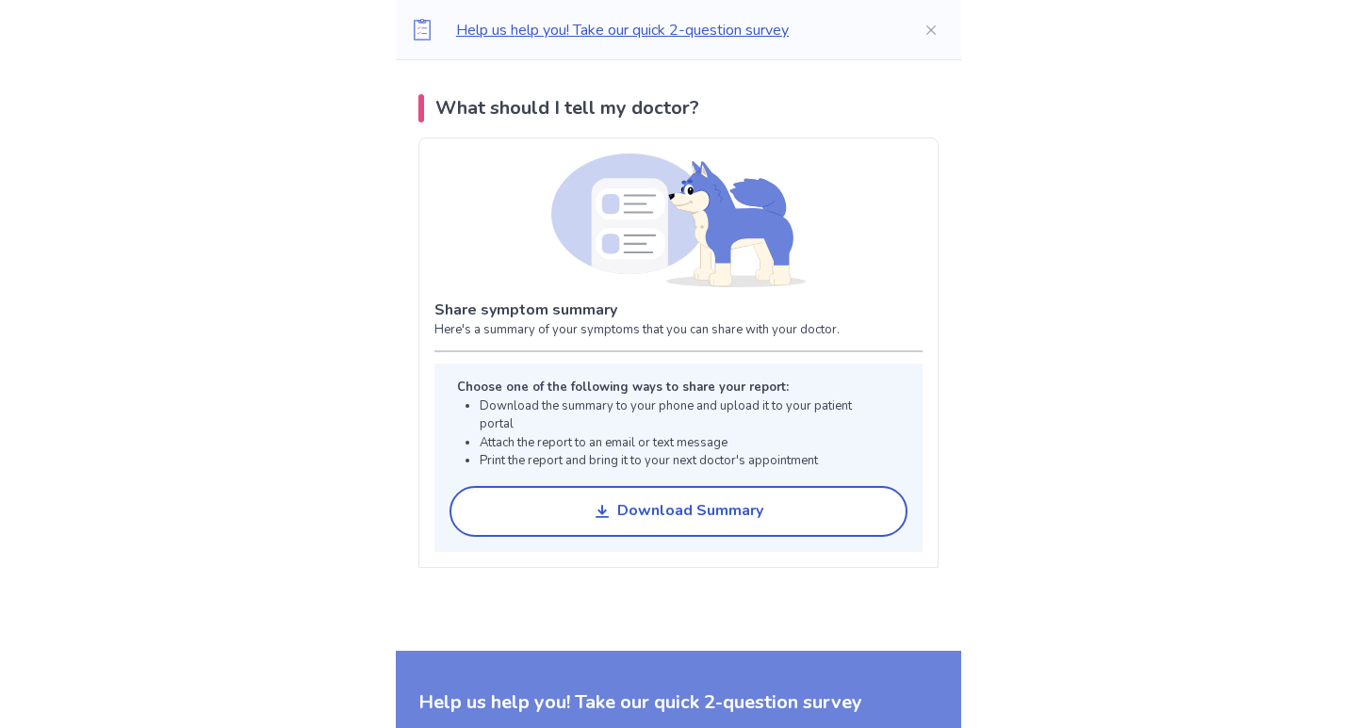
scroll to position [5363, 0]
